Goal: Task Accomplishment & Management: Manage account settings

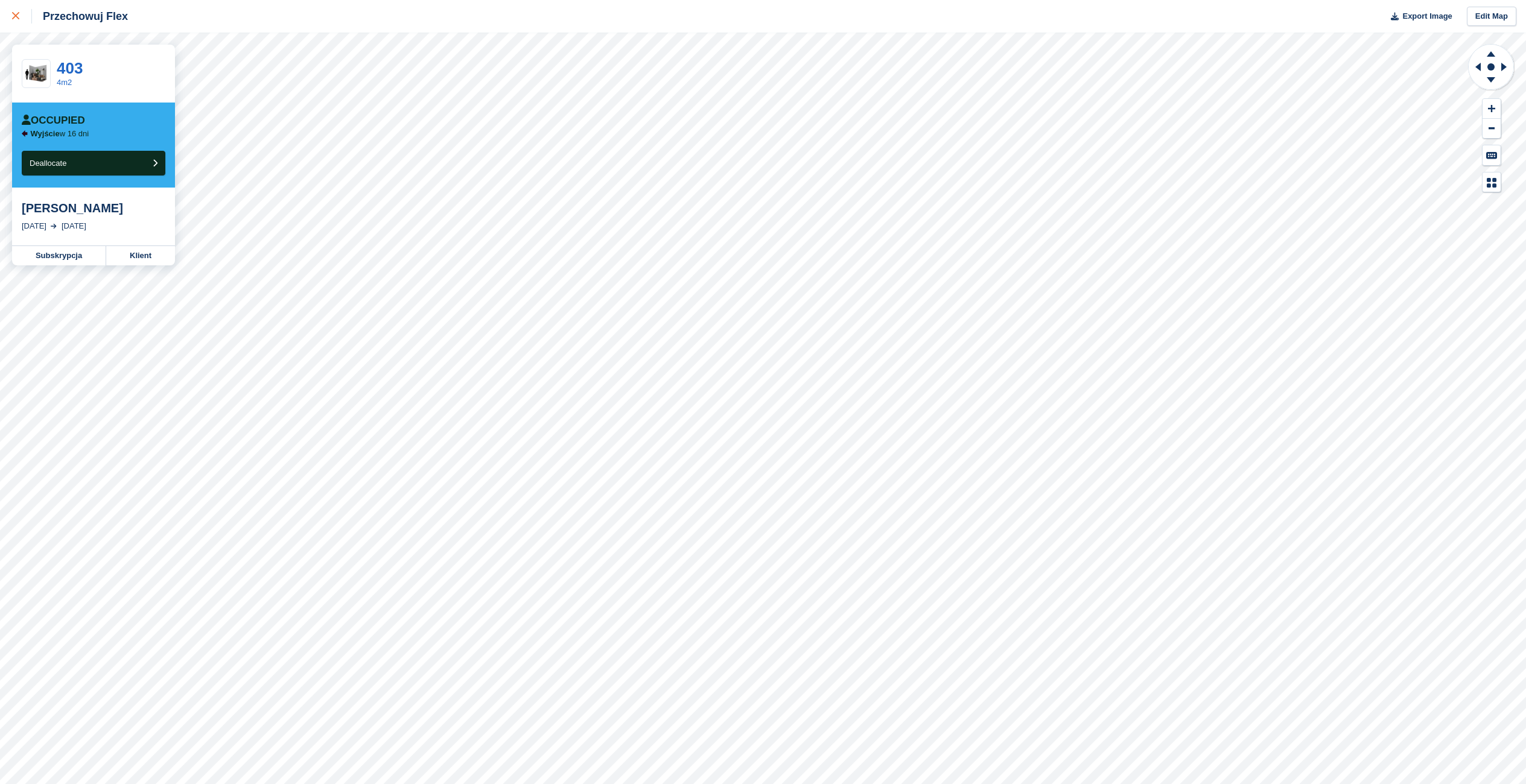
click at [21, 15] on div at bounding box center [22, 16] width 20 height 15
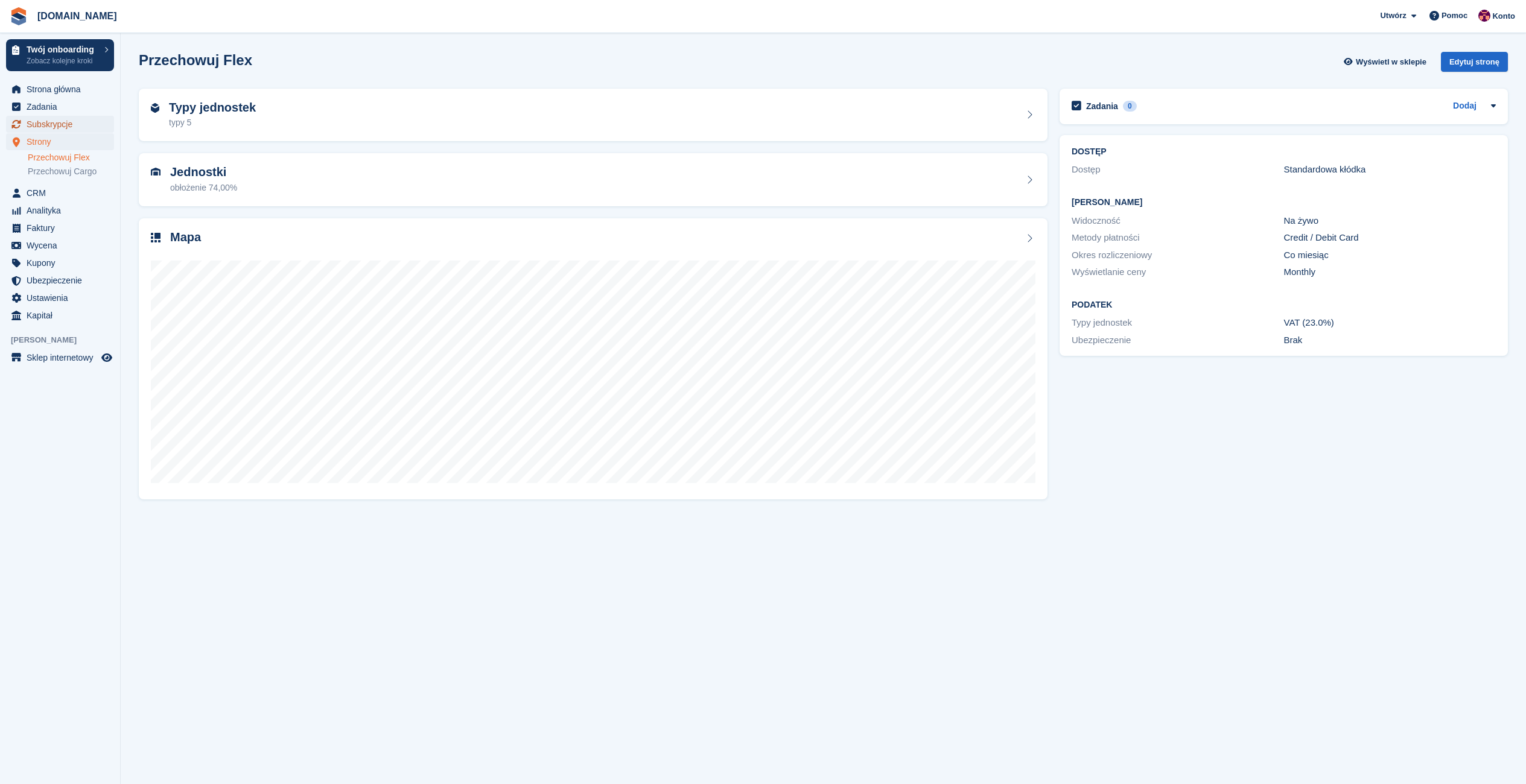
click at [62, 122] on span "Subskrypcje" at bounding box center [62, 125] width 72 height 17
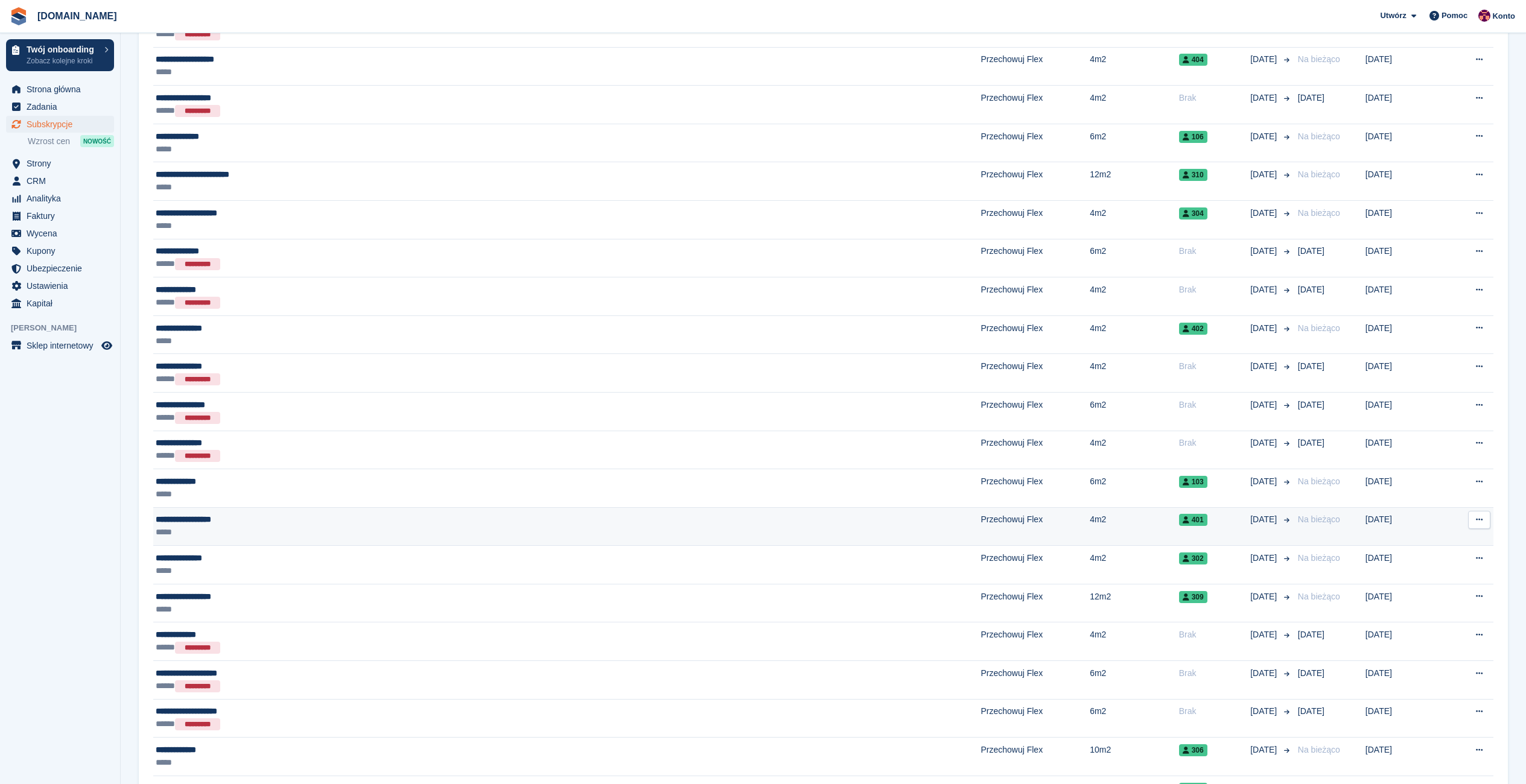
scroll to position [1025, 0]
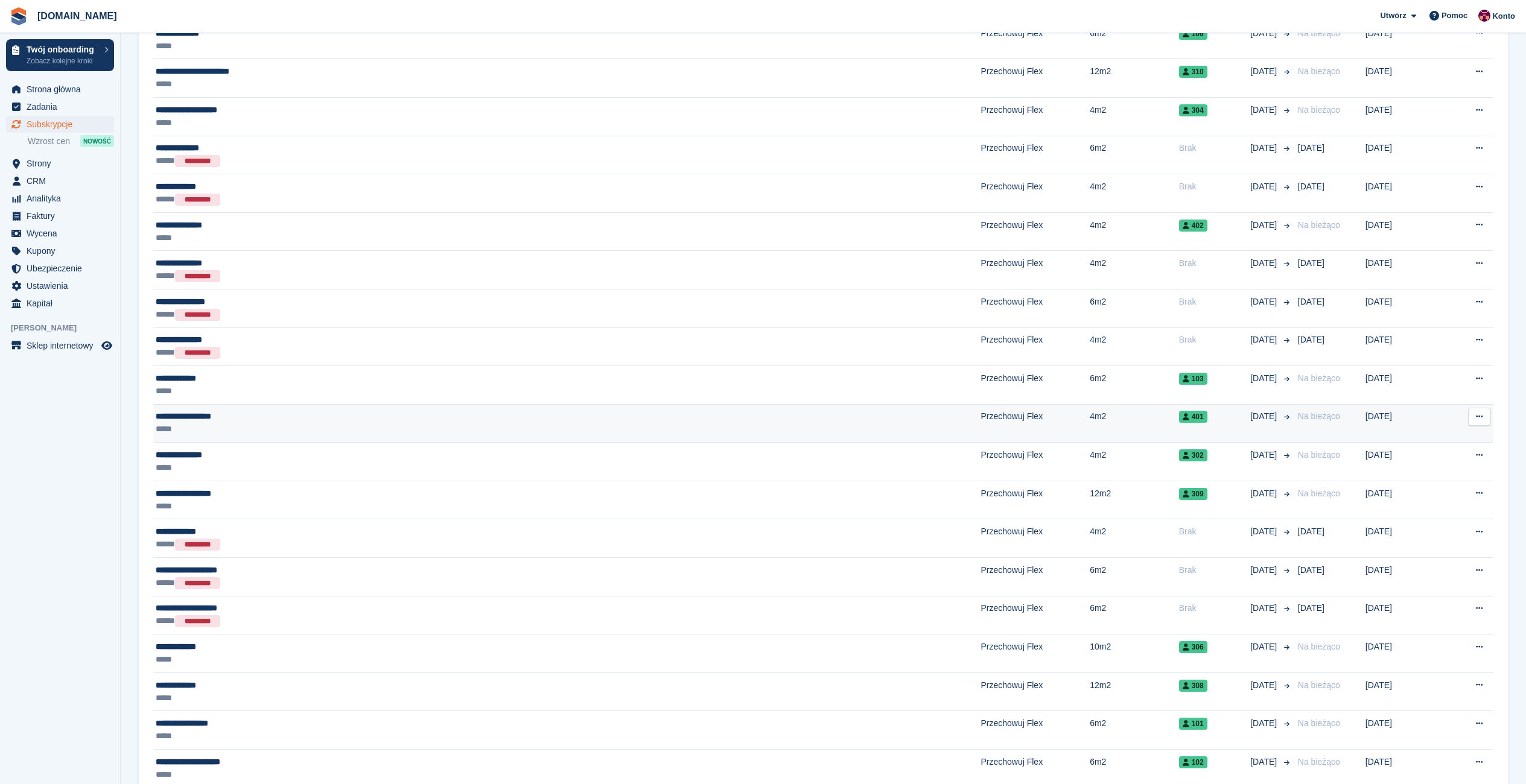
click at [277, 432] on div "*****" at bounding box center [389, 429] width 468 height 13
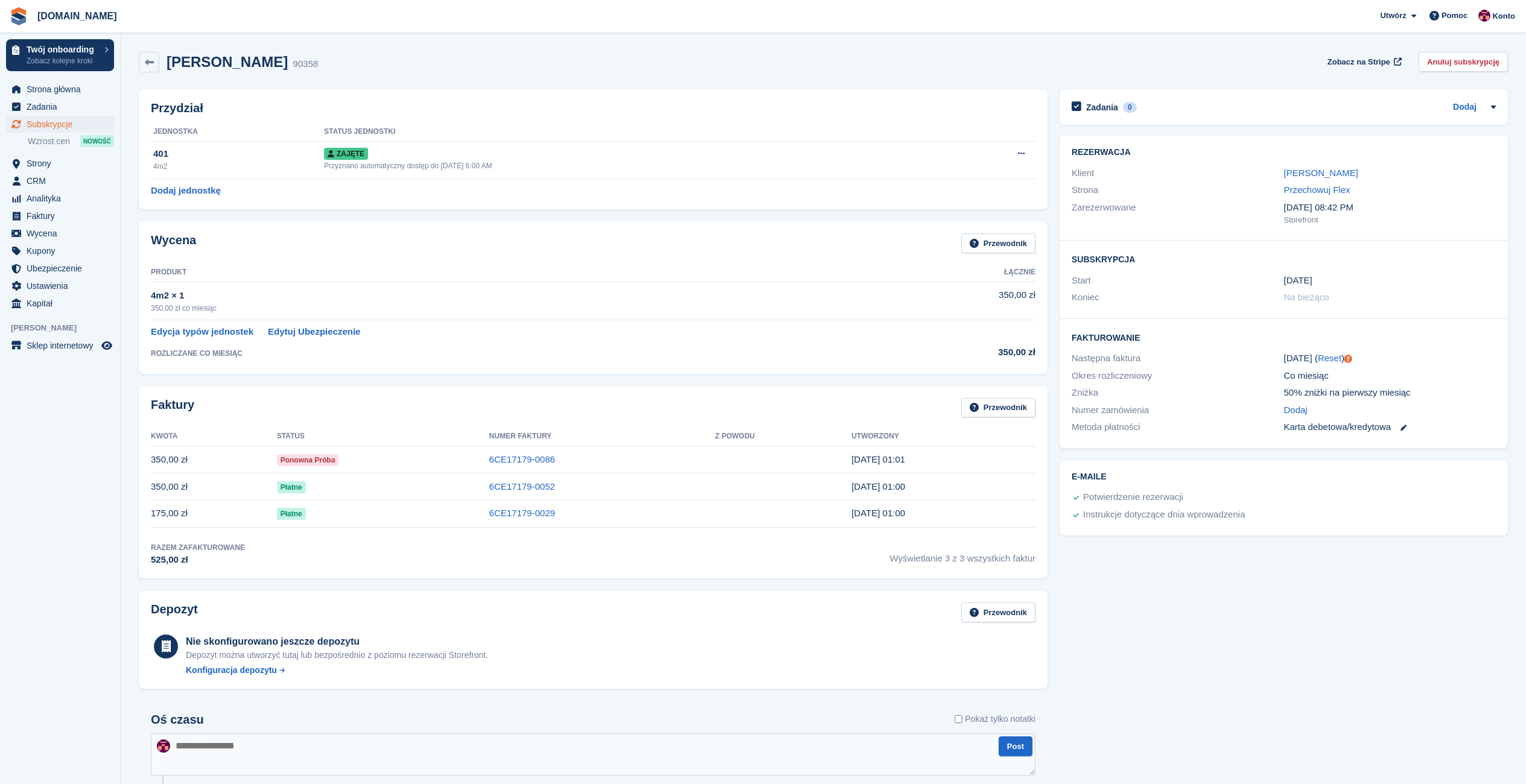
click at [1314, 361] on div "[DATE] ( Reset )" at bounding box center [1390, 358] width 212 height 14
click at [1318, 361] on link "Reset" at bounding box center [1330, 357] width 23 height 10
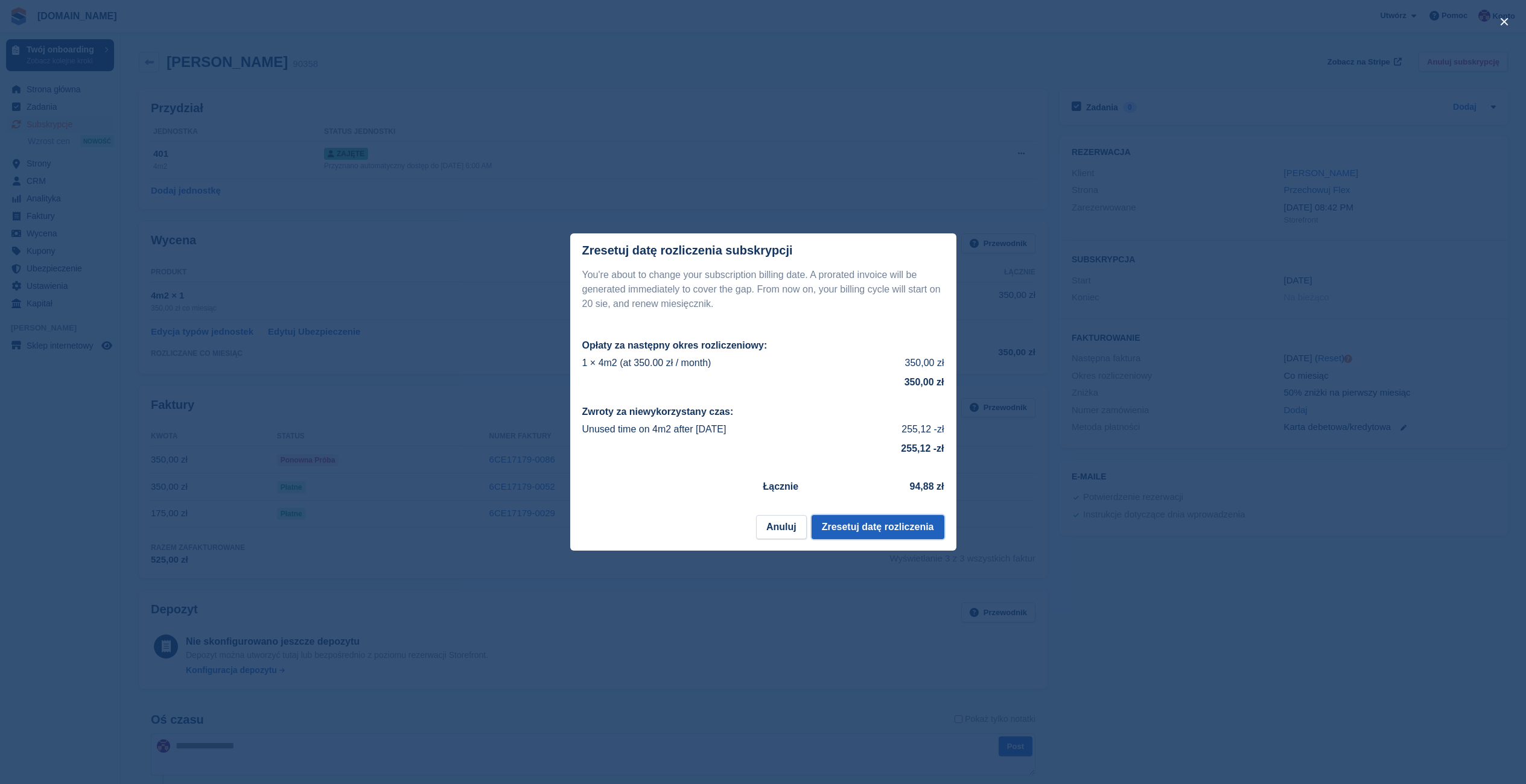
click at [858, 527] on button "Zresetuj datę rozliczenia" at bounding box center [877, 527] width 133 height 24
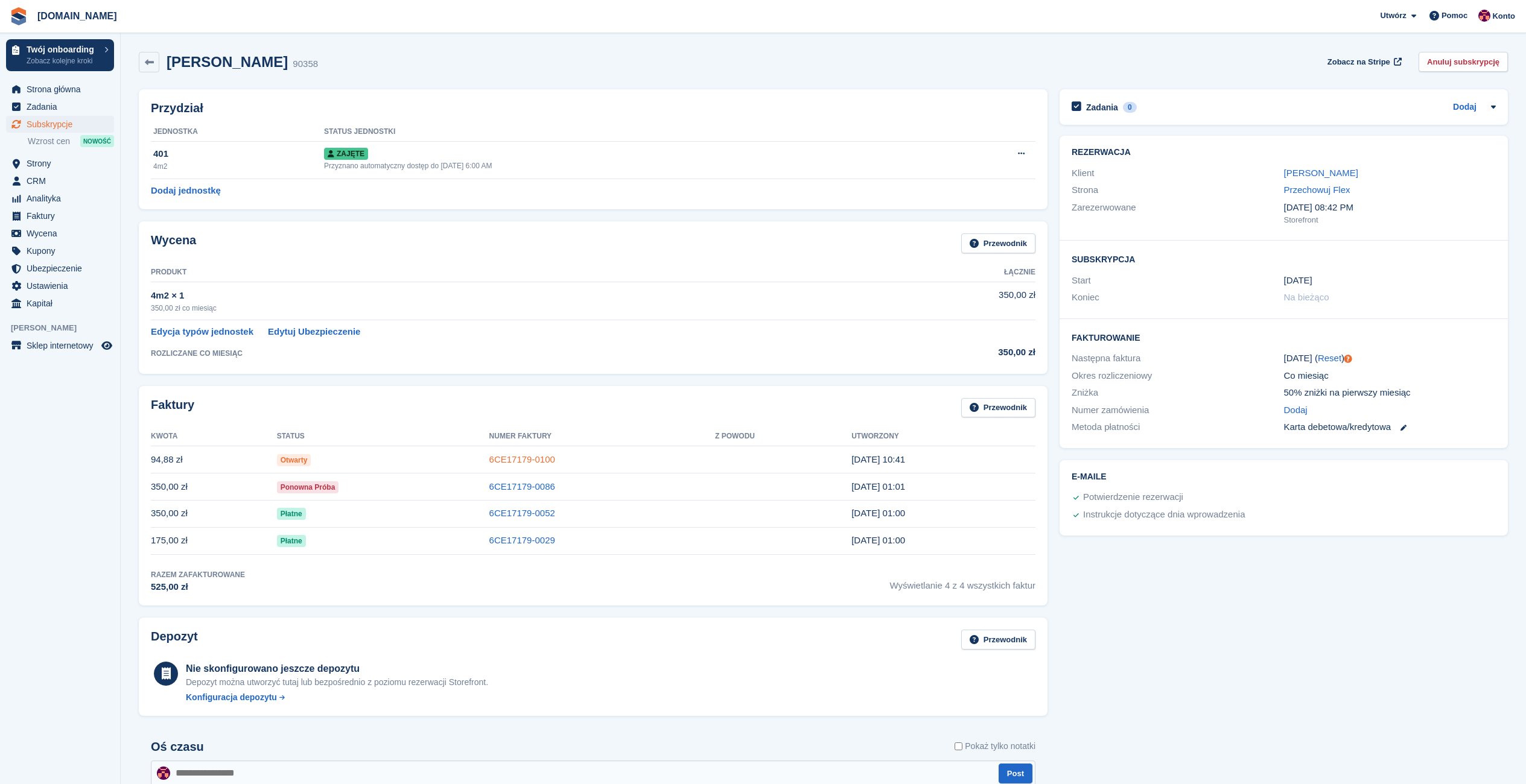
click at [490, 460] on link "6CE17179-0100" at bounding box center [522, 459] width 66 height 10
